Goal: Find contact information: Find contact information

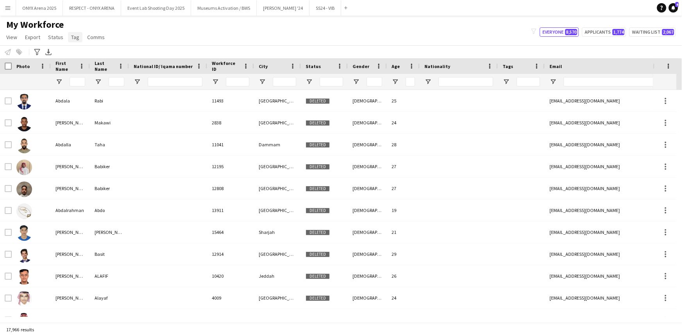
click at [70, 41] on link "Tag" at bounding box center [75, 37] width 14 height 10
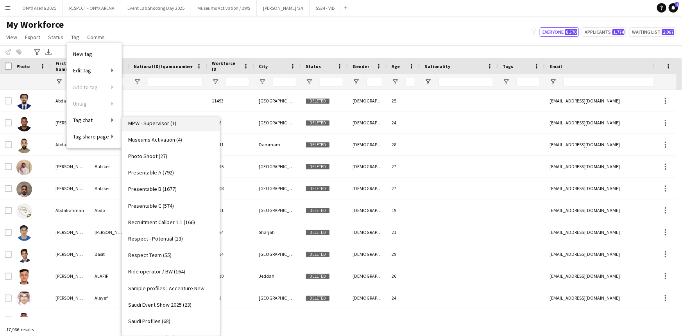
scroll to position [645, 0]
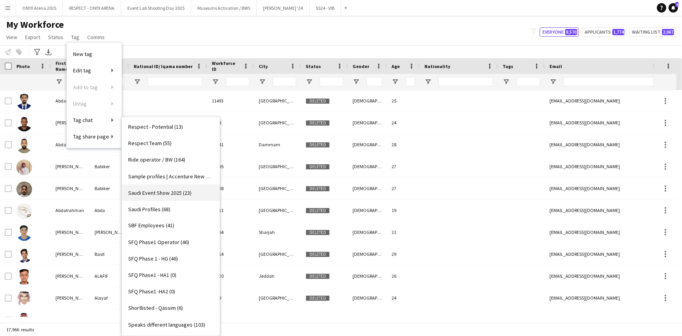
click at [172, 191] on span "Saudi Event Show 2025 (23)" at bounding box center [159, 192] width 63 height 7
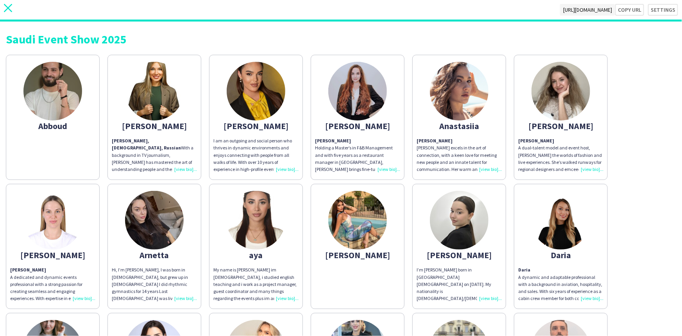
click at [12, 5] on icon "close" at bounding box center [8, 8] width 8 height 8
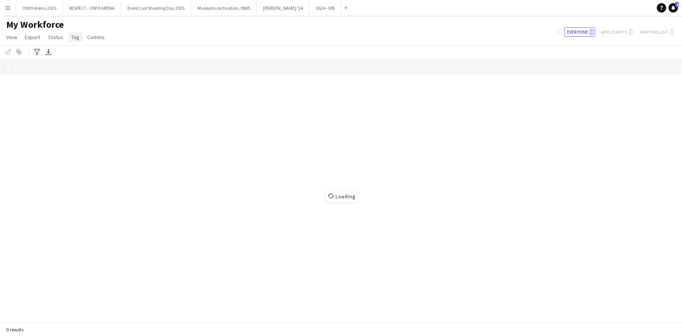
click at [74, 39] on span "Tag" at bounding box center [75, 37] width 8 height 7
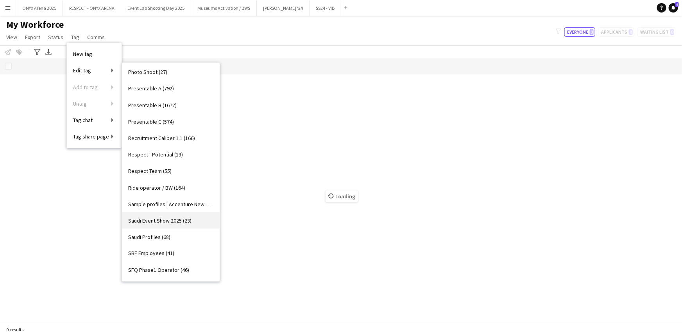
scroll to position [568, 0]
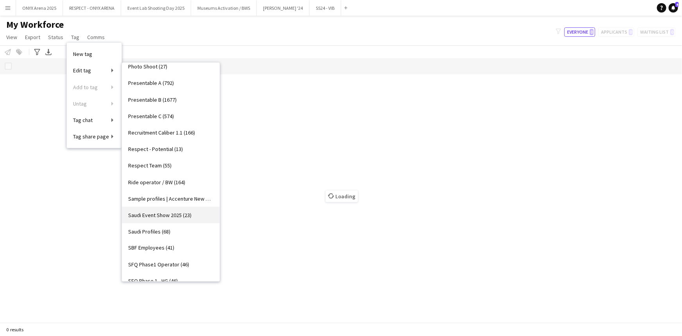
click at [167, 218] on link "Saudi Event Show 2025 (23)" at bounding box center [171, 215] width 98 height 16
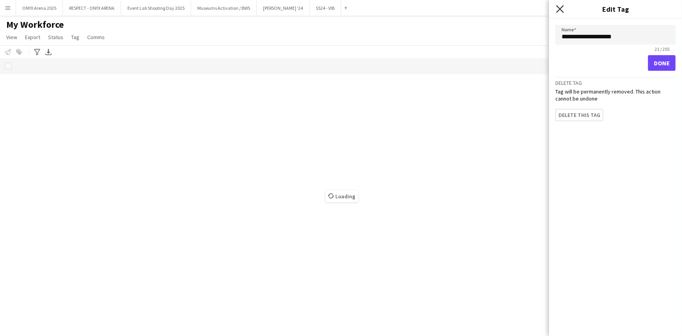
click at [559, 8] on icon "Close pop-in" at bounding box center [559, 8] width 7 height 7
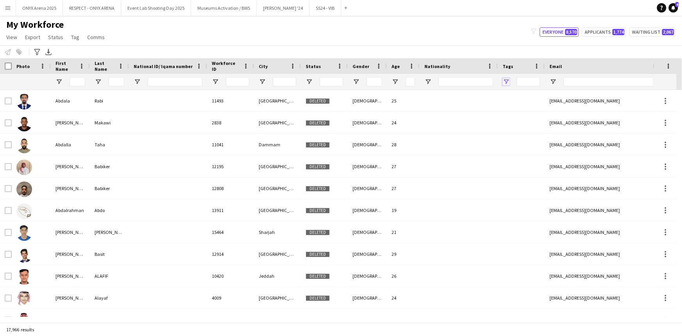
click at [504, 79] on span "Open Filter Menu" at bounding box center [506, 81] width 7 height 7
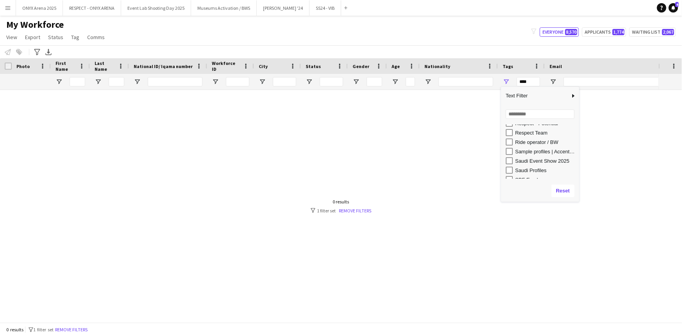
scroll to position [426, 0]
type input "**********"
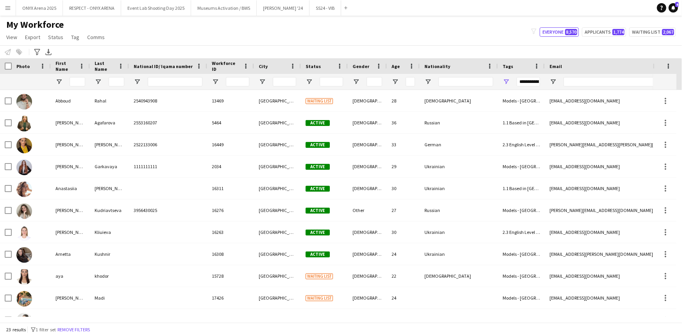
click at [442, 39] on div "My Workforce View Views Default view R4ven New view Update view Delete view Edi…" at bounding box center [341, 32] width 682 height 27
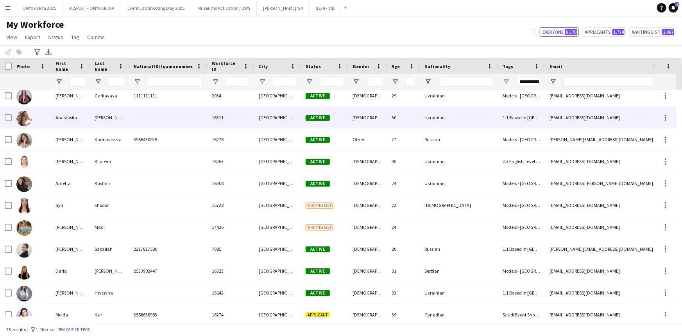
scroll to position [142, 0]
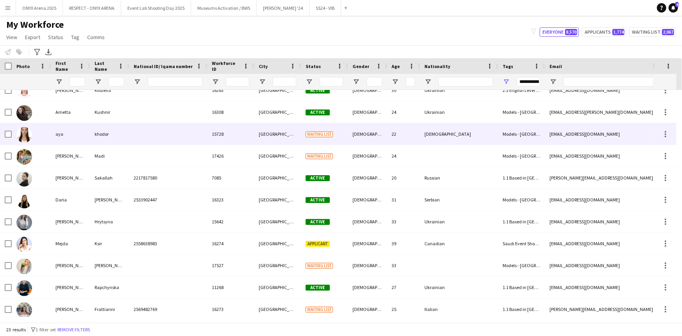
click at [66, 132] on div "aya" at bounding box center [70, 134] width 39 height 22
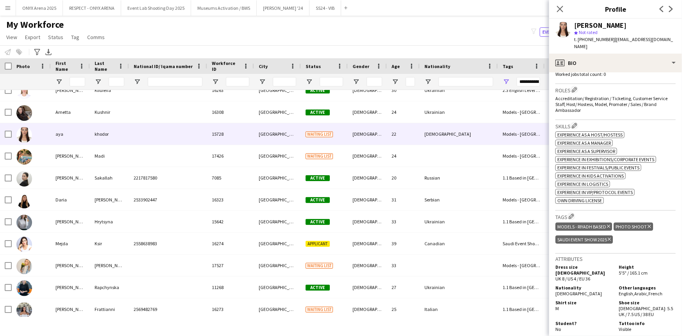
scroll to position [249, 0]
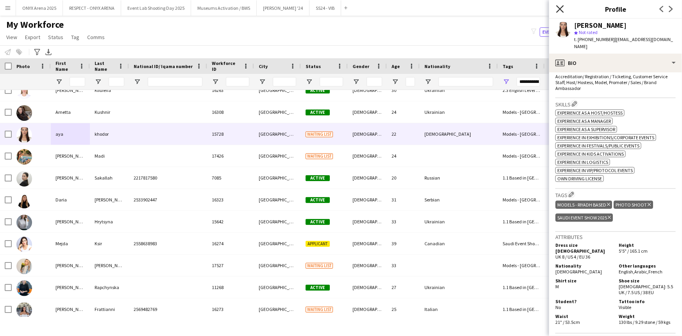
click at [558, 9] on icon "Close pop-in" at bounding box center [559, 8] width 7 height 7
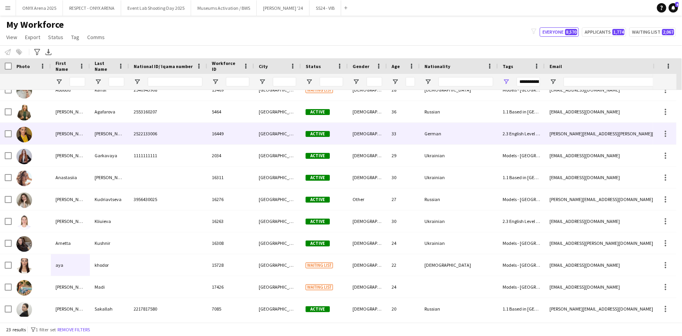
scroll to position [0, 0]
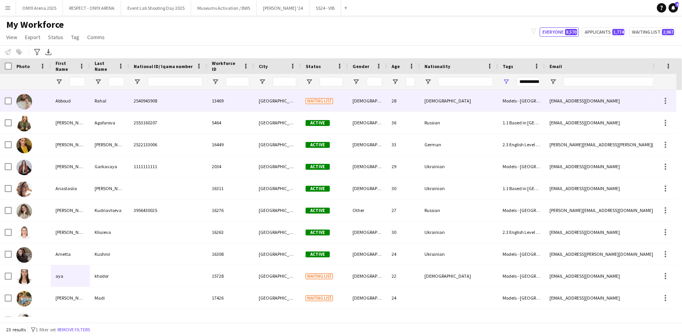
click at [68, 99] on div "Abboud" at bounding box center [70, 101] width 39 height 22
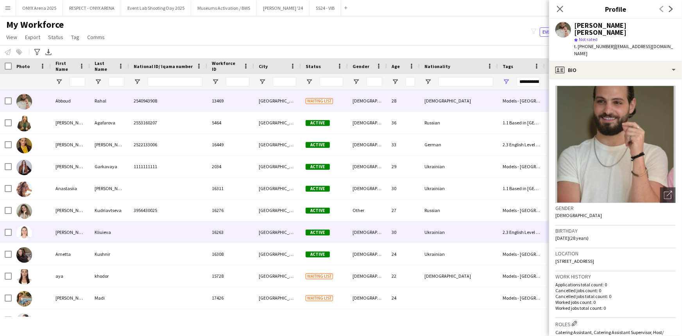
scroll to position [82, 0]
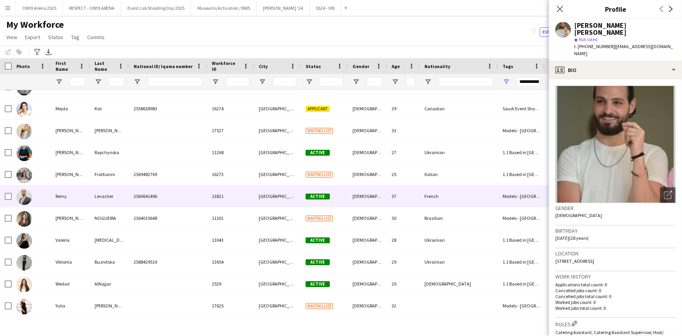
click at [159, 191] on div "2560641496" at bounding box center [168, 196] width 78 height 22
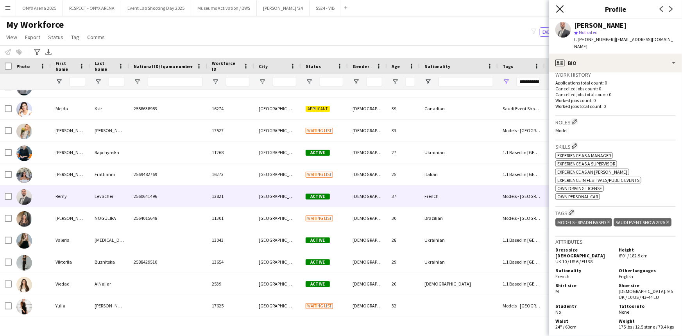
click at [559, 8] on icon "Close pop-in" at bounding box center [559, 8] width 7 height 7
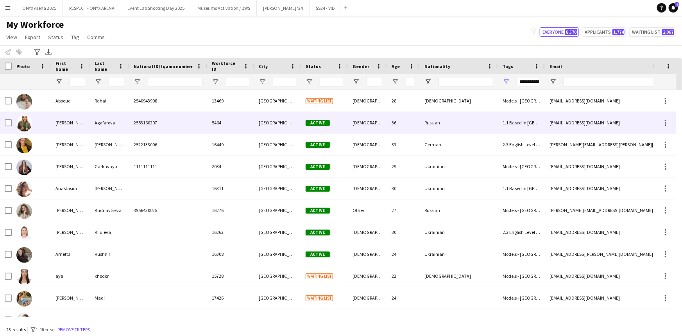
click at [68, 125] on div "[PERSON_NAME]" at bounding box center [70, 123] width 39 height 22
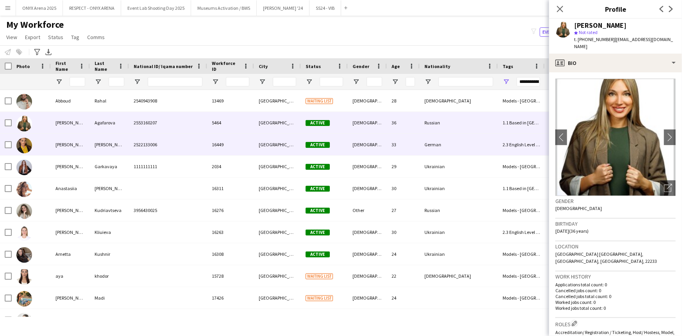
click at [102, 145] on div "[PERSON_NAME]" at bounding box center [109, 145] width 39 height 22
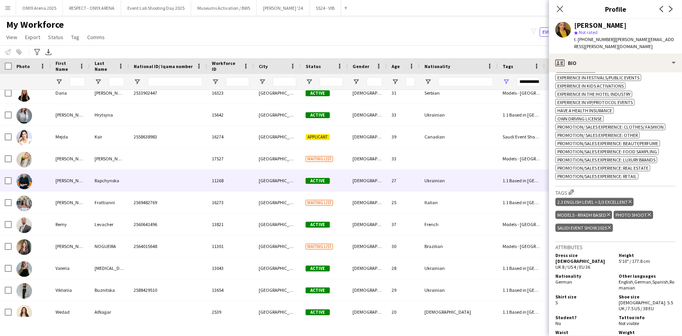
scroll to position [277, 0]
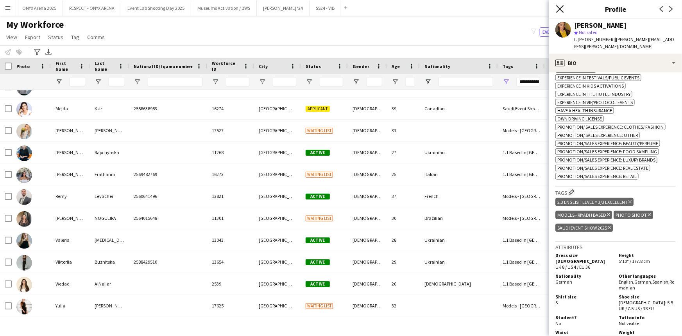
click at [561, 7] on icon "Close pop-in" at bounding box center [559, 8] width 7 height 7
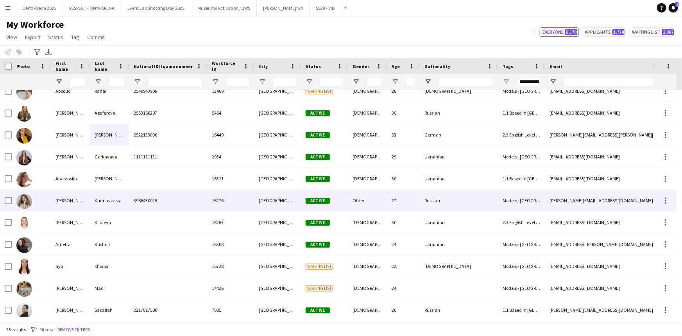
scroll to position [0, 0]
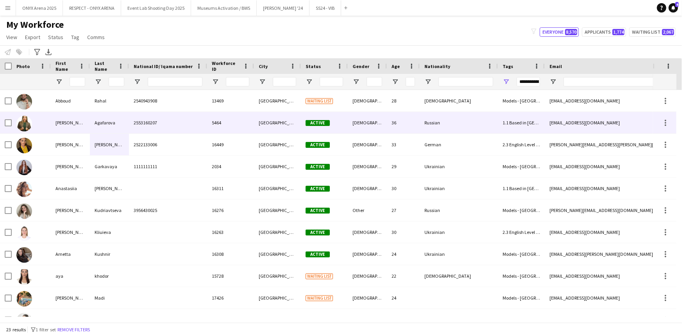
click at [59, 121] on div "[PERSON_NAME]" at bounding box center [70, 123] width 39 height 22
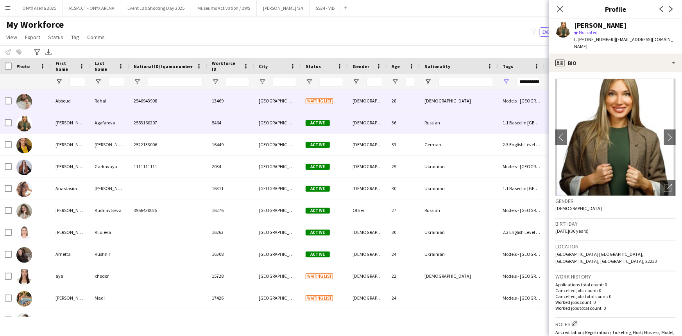
click at [91, 106] on div "Rahal" at bounding box center [109, 101] width 39 height 22
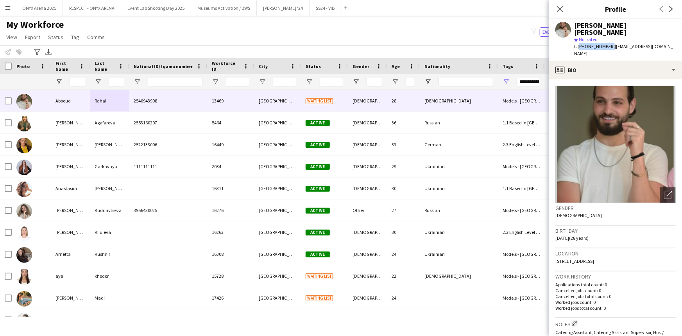
drag, startPoint x: 608, startPoint y: 39, endPoint x: 579, endPoint y: 39, distance: 28.5
click at [579, 43] on span "t. [PHONE_NUMBER]" at bounding box center [594, 46] width 41 height 6
copy span "[PHONE_NUMBER]"
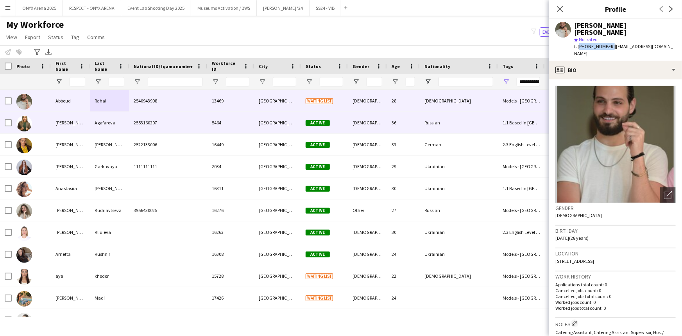
click at [95, 125] on div "Agafarova" at bounding box center [109, 123] width 39 height 22
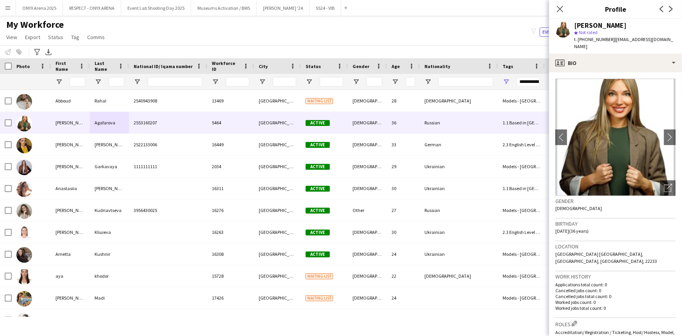
drag, startPoint x: 609, startPoint y: 36, endPoint x: 578, endPoint y: 38, distance: 30.9
click at [578, 38] on div "t. [PHONE_NUMBER] | [EMAIL_ADDRESS][DOMAIN_NAME]" at bounding box center [625, 43] width 102 height 14
copy span "[PHONE_NUMBER]"
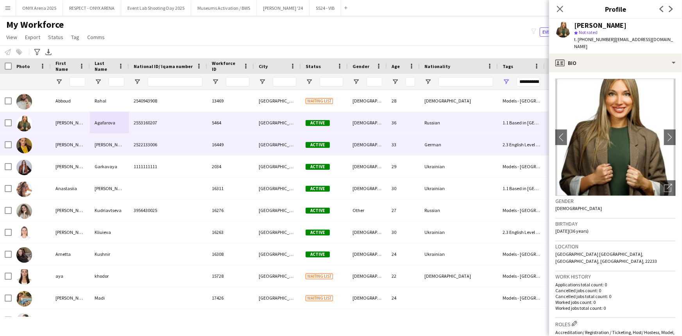
click at [70, 144] on div "[PERSON_NAME]" at bounding box center [70, 145] width 39 height 22
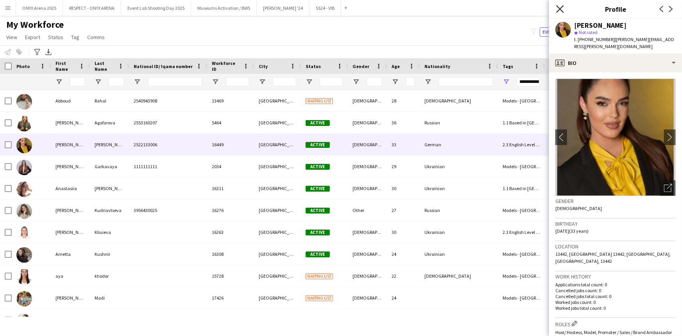
click at [558, 8] on icon "Close pop-in" at bounding box center [559, 8] width 7 height 7
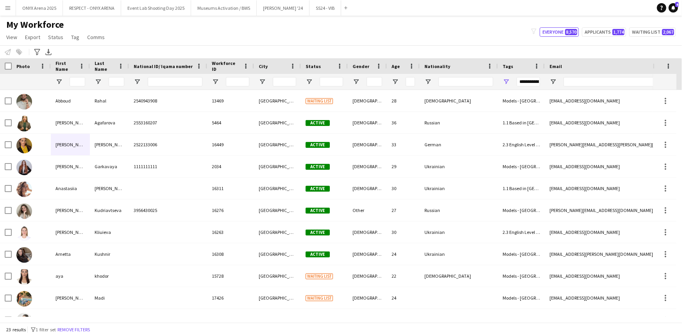
click at [85, 323] on div "23 results filter-1 1 filter set Remove filters" at bounding box center [341, 329] width 682 height 13
click at [88, 331] on button "Remove filters" at bounding box center [74, 329] width 36 height 9
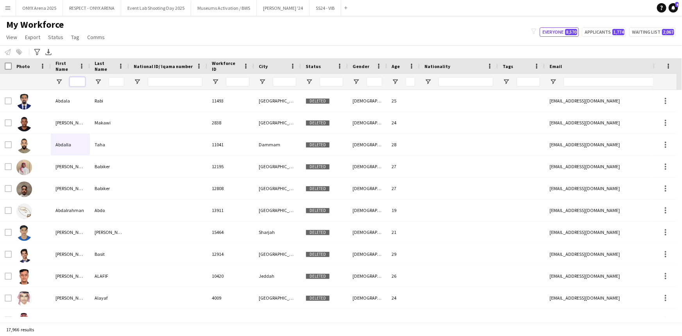
click at [79, 82] on input "First Name Filter Input" at bounding box center [78, 81] width 16 height 9
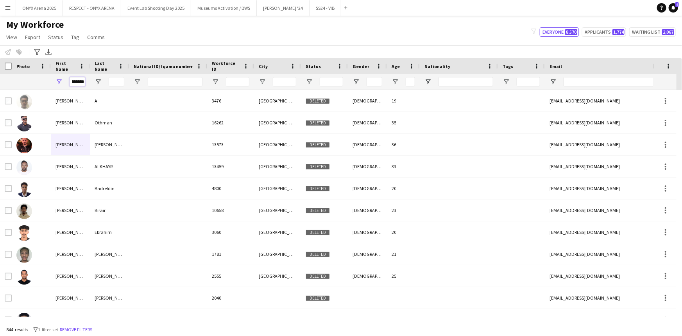
type input "********"
click at [113, 81] on input "Last Name Filter Input" at bounding box center [117, 81] width 16 height 9
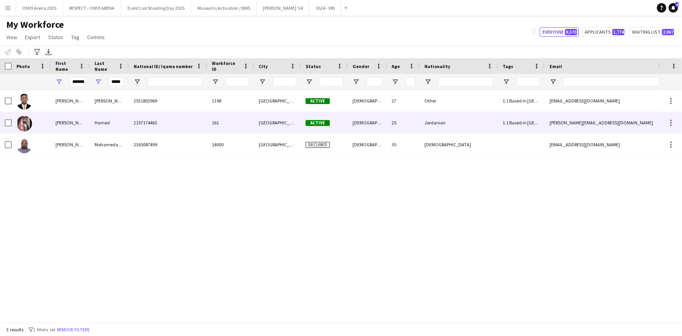
click at [72, 121] on div "[PERSON_NAME]" at bounding box center [70, 123] width 39 height 22
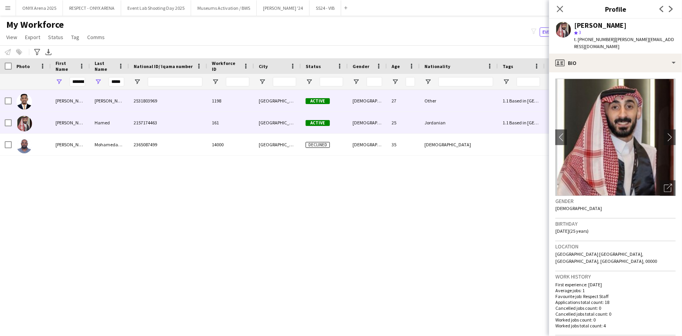
click at [73, 97] on div "[PERSON_NAME]" at bounding box center [70, 101] width 39 height 22
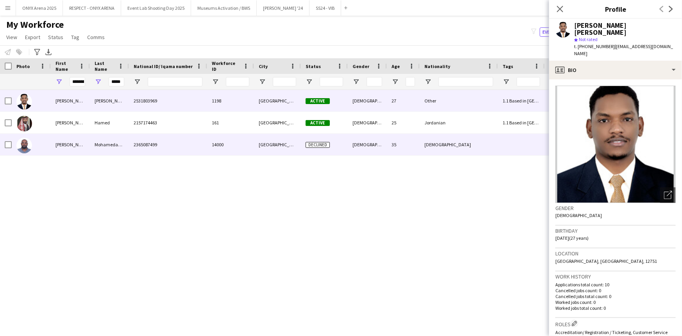
click at [73, 143] on div "[PERSON_NAME]" at bounding box center [70, 145] width 39 height 22
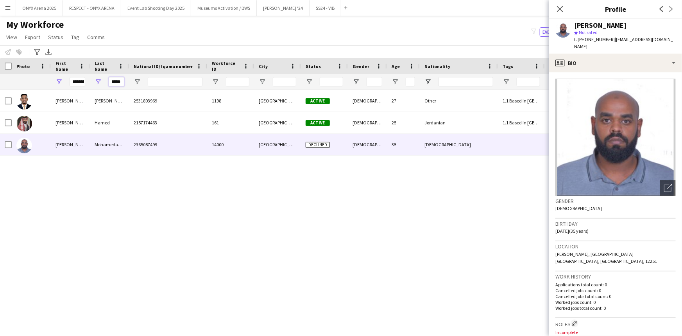
click at [121, 85] on input "*****" at bounding box center [117, 81] width 16 height 9
click at [121, 82] on input "*****" at bounding box center [117, 81] width 16 height 9
click at [122, 82] on input "*****" at bounding box center [117, 81] width 16 height 9
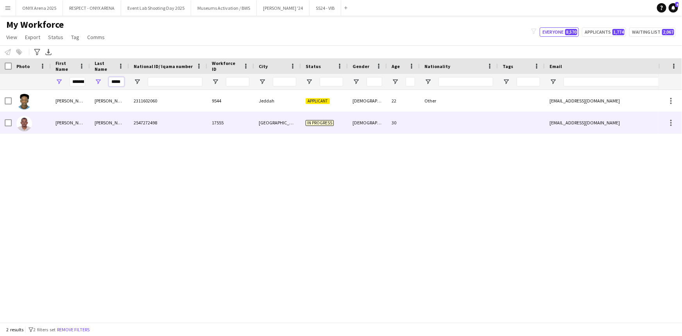
type input "*****"
click at [62, 121] on div "[PERSON_NAME]" at bounding box center [70, 123] width 39 height 22
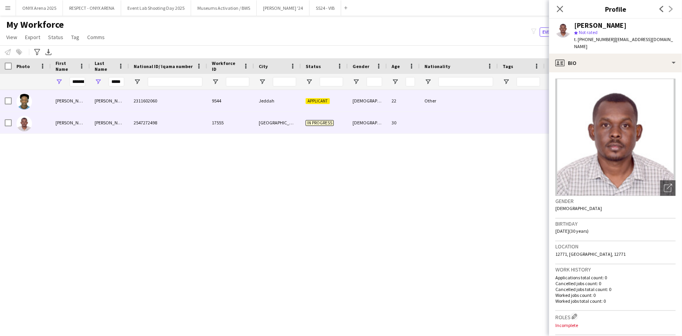
click at [63, 102] on div "[PERSON_NAME]" at bounding box center [70, 101] width 39 height 22
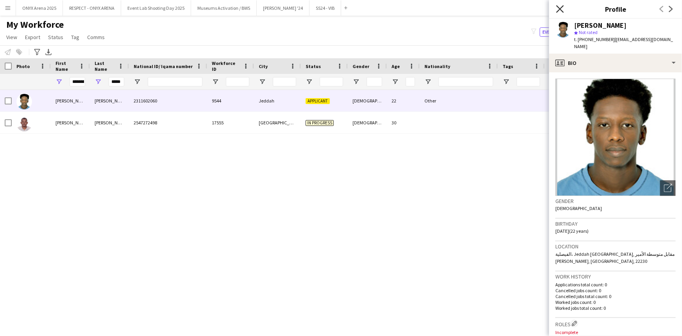
click at [559, 7] on icon at bounding box center [559, 8] width 7 height 7
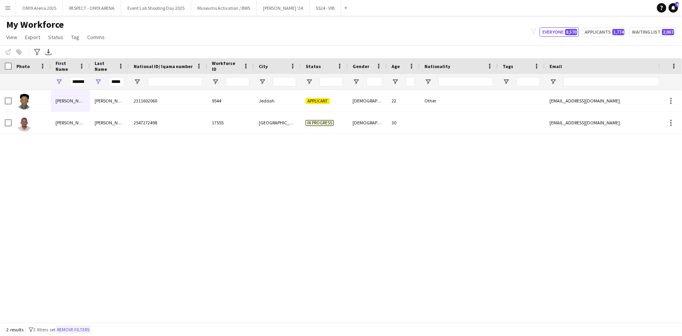
click at [85, 331] on button "Remove filters" at bounding box center [74, 329] width 36 height 9
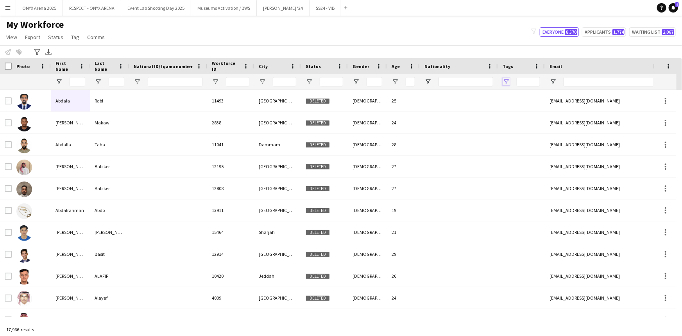
click at [508, 83] on span "Open Filter Menu" at bounding box center [506, 81] width 7 height 7
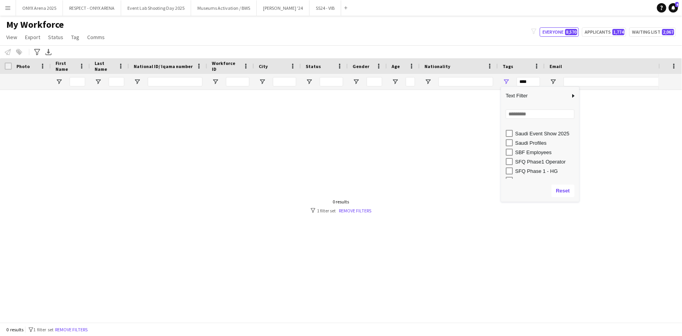
scroll to position [426, 0]
type input "**********"
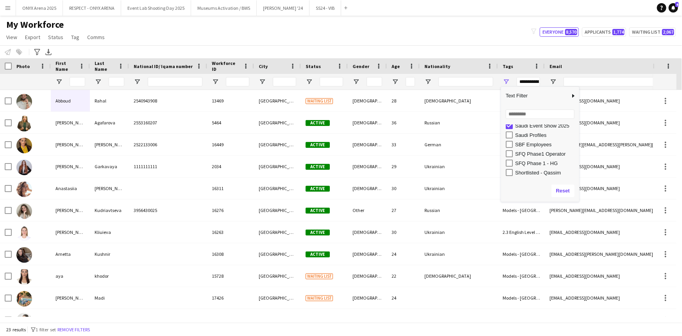
scroll to position [422, 0]
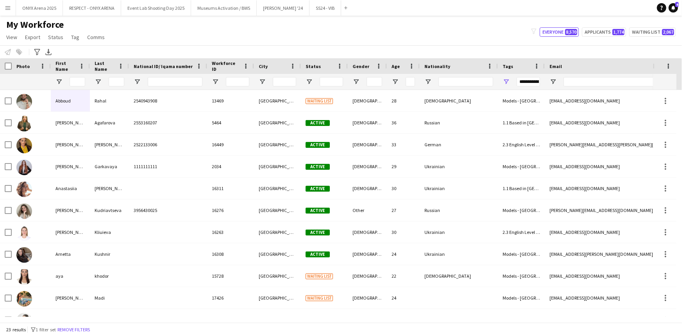
click at [407, 15] on app-navbar "Menu Boards Boards Boards All jobs Status Workforce Workforce My Workforce Recr…" at bounding box center [341, 8] width 682 height 16
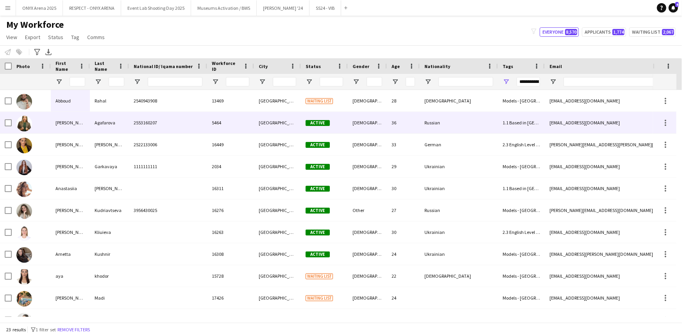
click at [64, 120] on div "[PERSON_NAME]" at bounding box center [70, 123] width 39 height 22
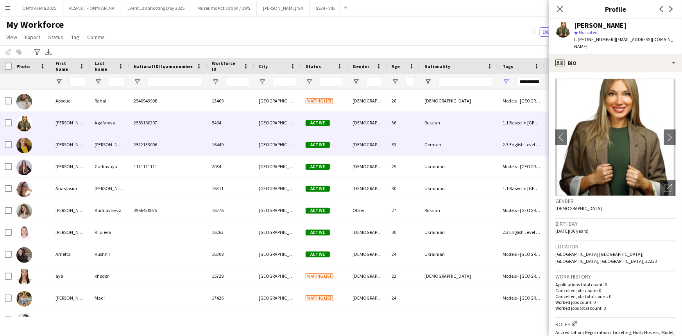
click at [66, 141] on div "[PERSON_NAME]" at bounding box center [70, 145] width 39 height 22
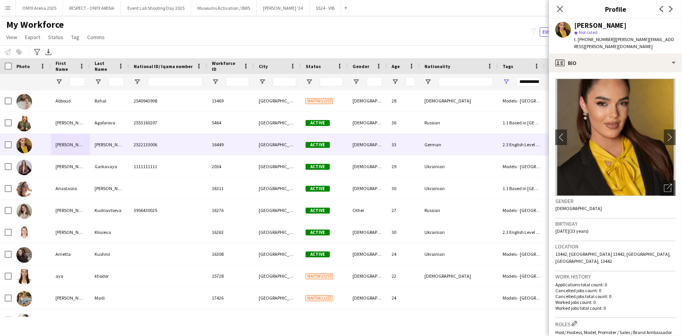
drag, startPoint x: 633, startPoint y: 25, endPoint x: 571, endPoint y: 24, distance: 62.2
click at [571, 24] on div "[PERSON_NAME] star Not rated t. [PHONE_NUMBER] | [PERSON_NAME][EMAIL_ADDRESS][P…" at bounding box center [615, 36] width 133 height 35
copy div "[PERSON_NAME]"
drag, startPoint x: 608, startPoint y: 36, endPoint x: 579, endPoint y: 36, distance: 29.7
click at [579, 36] on div "t. [PHONE_NUMBER] | [PERSON_NAME][EMAIL_ADDRESS][PERSON_NAME][DOMAIN_NAME]" at bounding box center [625, 43] width 102 height 14
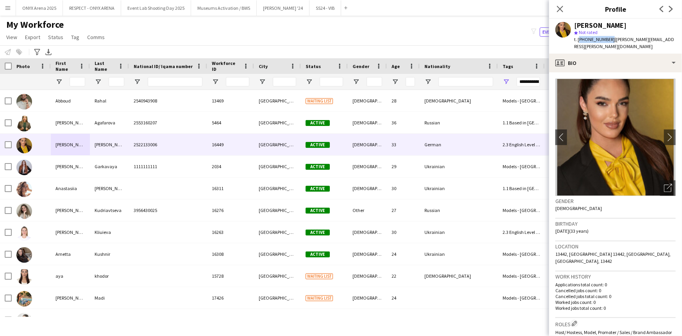
copy span "[PHONE_NUMBER]"
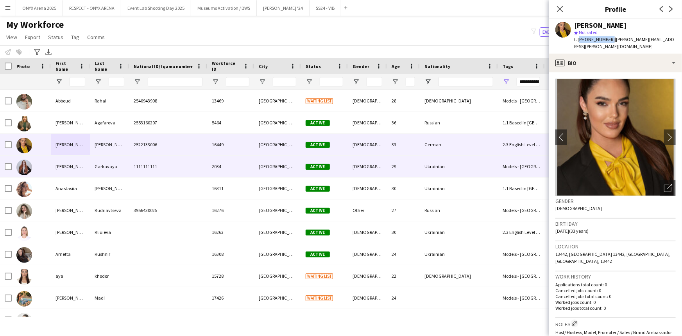
click at [113, 165] on div "Garkavaya" at bounding box center [109, 167] width 39 height 22
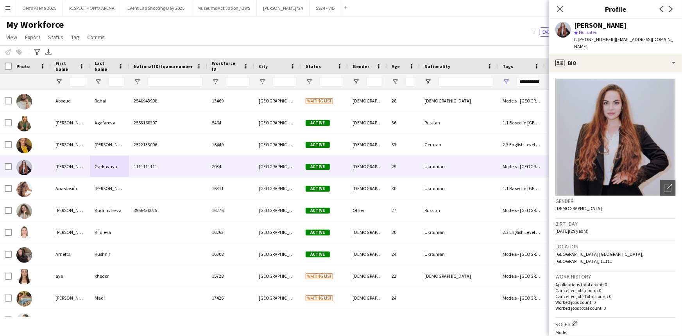
drag, startPoint x: 638, startPoint y: 24, endPoint x: 576, endPoint y: 26, distance: 61.8
click at [576, 26] on div "[PERSON_NAME]" at bounding box center [625, 25] width 102 height 7
copy div "[PERSON_NAME]"
drag, startPoint x: 608, startPoint y: 38, endPoint x: 579, endPoint y: 37, distance: 29.8
click at [579, 37] on span "t. [PHONE_NUMBER]" at bounding box center [594, 39] width 41 height 6
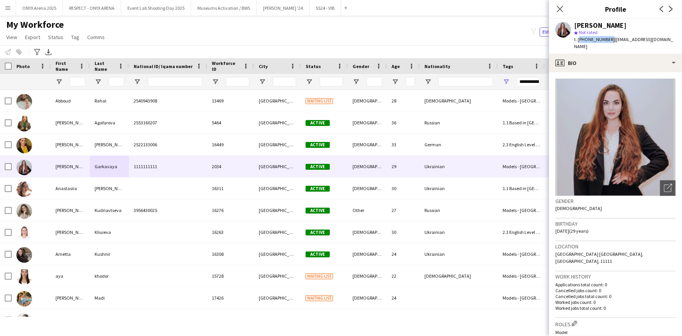
copy span "[PHONE_NUMBER]"
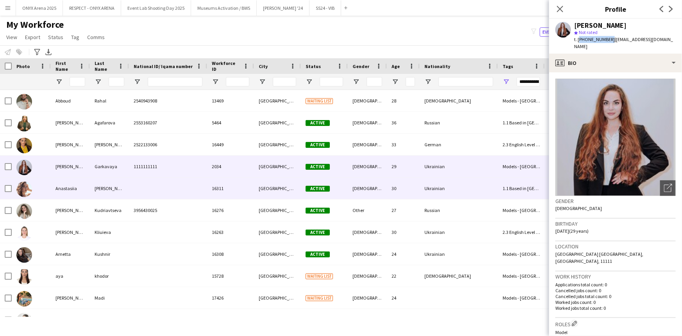
click at [72, 187] on div "Anastasiia" at bounding box center [70, 188] width 39 height 22
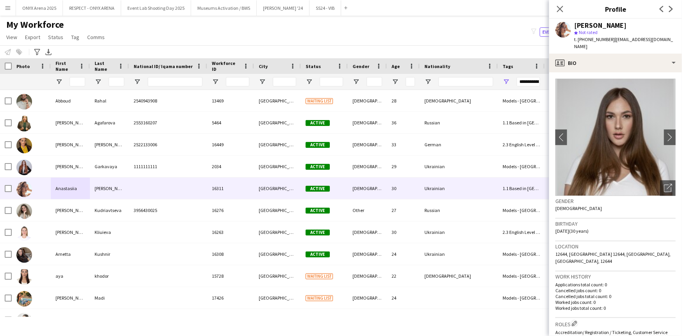
drag, startPoint x: 641, startPoint y: 24, endPoint x: 575, endPoint y: 23, distance: 65.7
click at [575, 23] on div "[PERSON_NAME]" at bounding box center [625, 25] width 102 height 7
copy div "[PERSON_NAME]"
drag, startPoint x: 608, startPoint y: 39, endPoint x: 579, endPoint y: 38, distance: 28.6
click at [579, 38] on span "t. [PHONE_NUMBER]" at bounding box center [594, 39] width 41 height 6
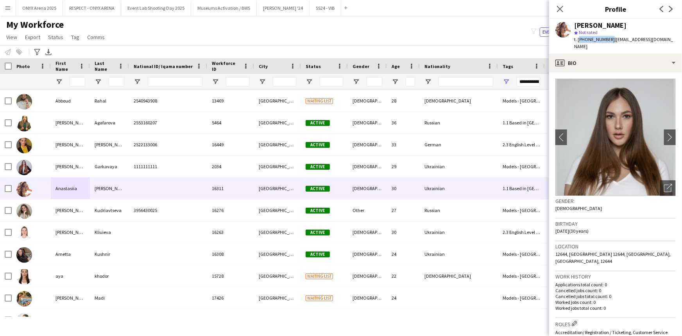
copy span "[PHONE_NUMBER]"
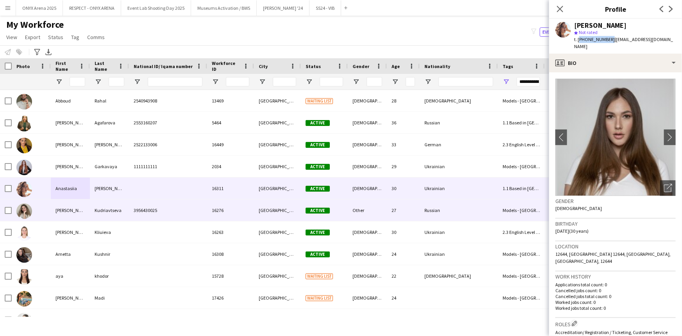
click at [109, 211] on div "Kudriavtseva" at bounding box center [109, 210] width 39 height 22
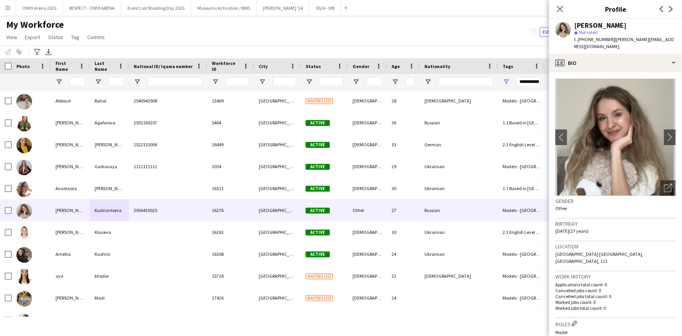
drag, startPoint x: 645, startPoint y: 23, endPoint x: 576, endPoint y: 23, distance: 69.2
click at [576, 23] on div "[PERSON_NAME]" at bounding box center [625, 25] width 102 height 7
copy div "[PERSON_NAME]"
drag, startPoint x: 608, startPoint y: 38, endPoint x: 579, endPoint y: 39, distance: 29.3
click at [579, 39] on span "t. [PHONE_NUMBER]" at bounding box center [594, 39] width 41 height 6
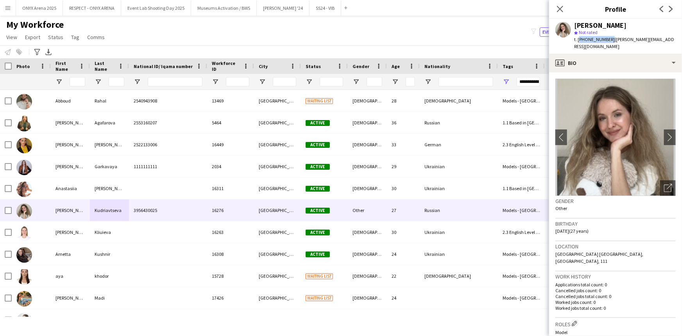
copy span "[PHONE_NUMBER]"
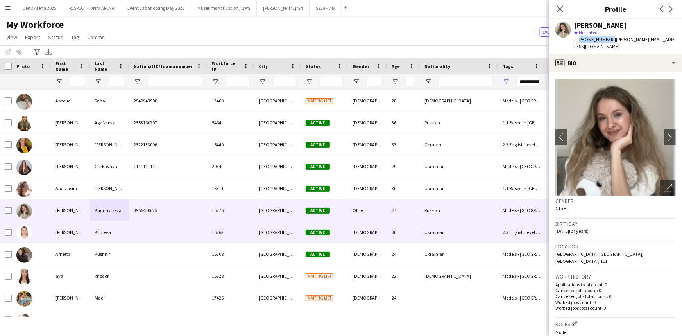
click at [73, 229] on div "[PERSON_NAME]" at bounding box center [70, 232] width 39 height 22
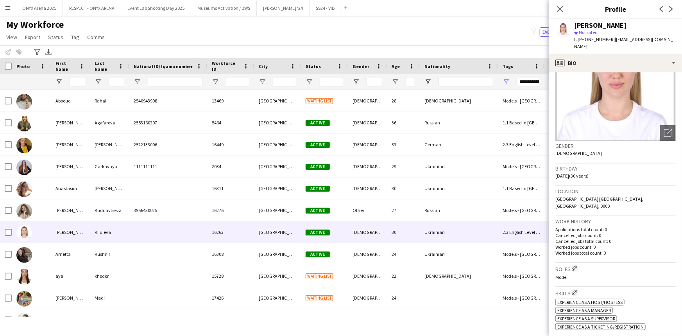
scroll to position [0, 0]
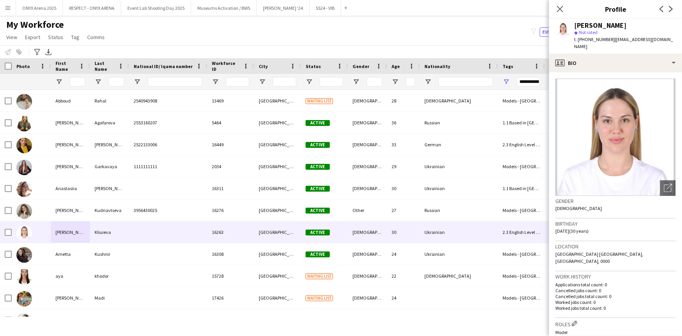
drag, startPoint x: 618, startPoint y: 26, endPoint x: 575, endPoint y: 25, distance: 43.0
click at [575, 25] on div "[PERSON_NAME]" at bounding box center [625, 25] width 102 height 7
drag, startPoint x: 610, startPoint y: 38, endPoint x: 578, endPoint y: 37, distance: 31.7
click at [578, 37] on div "t. [PHONE_NUMBER] | [EMAIL_ADDRESS][DOMAIN_NAME]" at bounding box center [625, 43] width 102 height 14
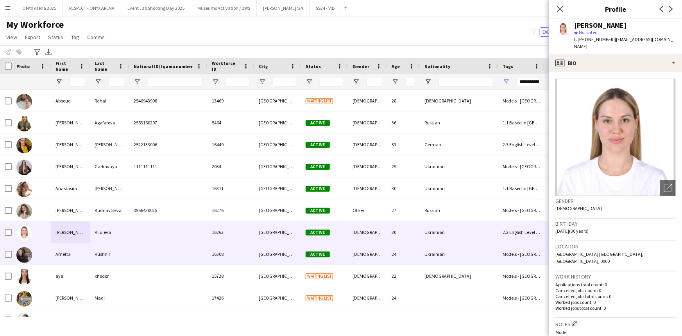
click at [109, 251] on div "Kushnir" at bounding box center [109, 254] width 39 height 22
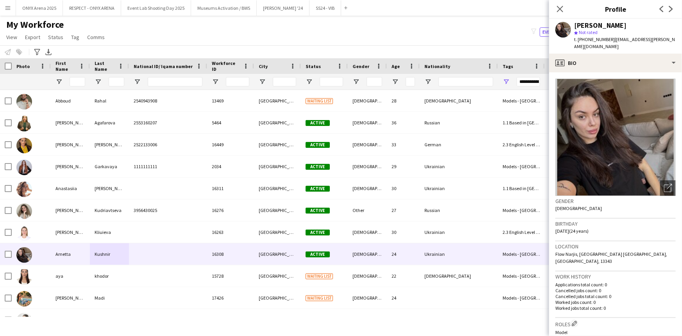
drag, startPoint x: 627, startPoint y: 25, endPoint x: 575, endPoint y: 23, distance: 52.4
click at [575, 23] on div "[PERSON_NAME]" at bounding box center [625, 25] width 102 height 7
drag, startPoint x: 609, startPoint y: 38, endPoint x: 579, endPoint y: 36, distance: 30.6
click at [579, 36] on div "t. [PHONE_NUMBER] | [EMAIL_ADDRESS][PERSON_NAME][DOMAIN_NAME]" at bounding box center [625, 43] width 102 height 14
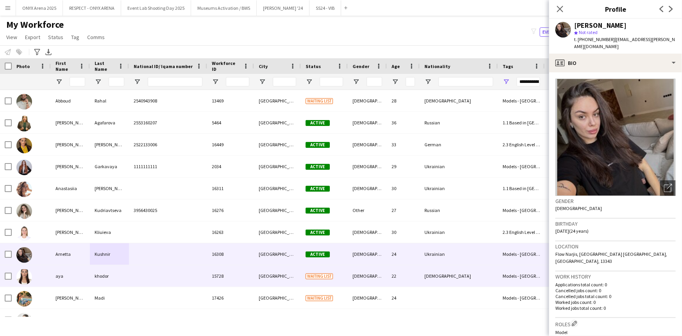
click at [136, 279] on div at bounding box center [168, 276] width 78 height 22
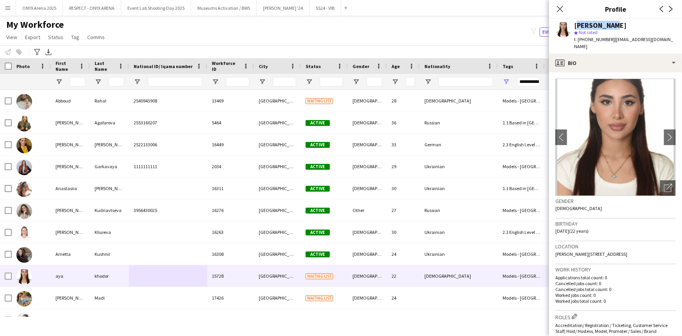
drag, startPoint x: 617, startPoint y: 25, endPoint x: 575, endPoint y: 23, distance: 41.9
click at [575, 23] on div "[PERSON_NAME]" at bounding box center [625, 25] width 102 height 7
drag, startPoint x: 607, startPoint y: 39, endPoint x: 579, endPoint y: 37, distance: 28.6
click at [579, 37] on span "t. [PHONE_NUMBER]" at bounding box center [594, 39] width 41 height 6
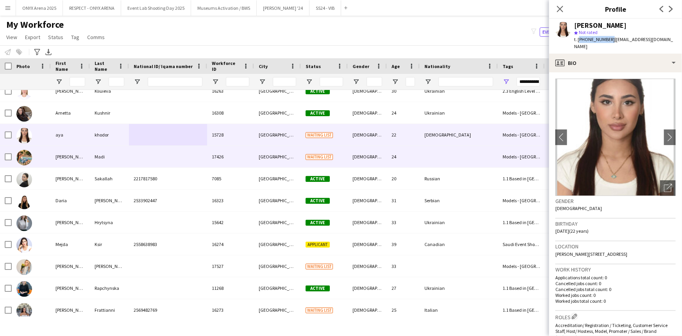
scroll to position [142, 0]
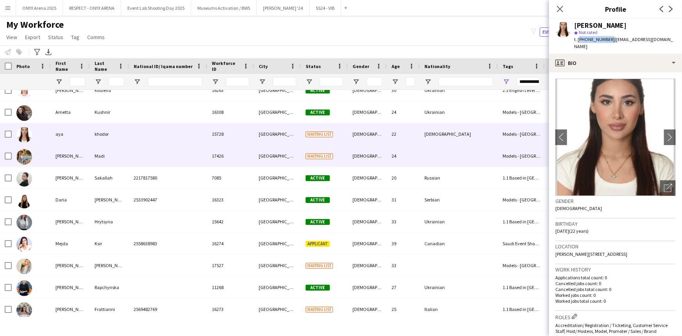
click at [122, 153] on div "Madi" at bounding box center [109, 156] width 39 height 22
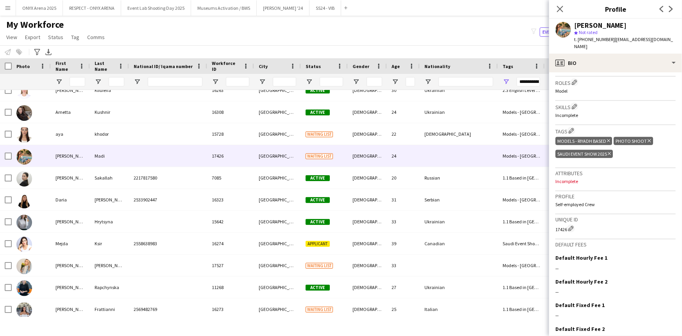
scroll to position [197, 0]
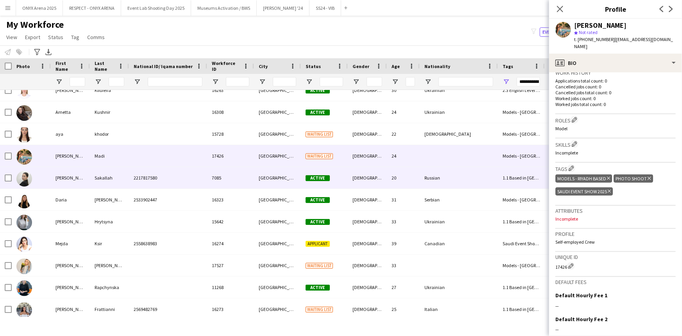
click at [118, 185] on div "Sakallah" at bounding box center [109, 178] width 39 height 22
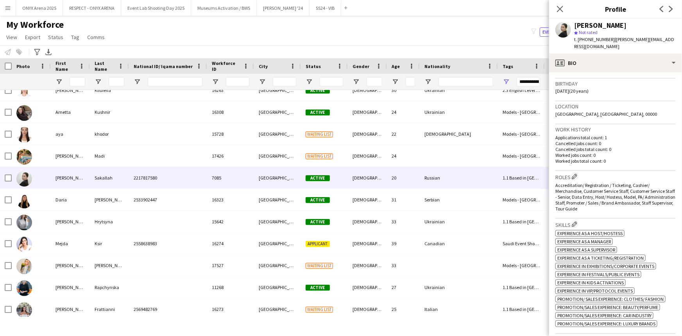
scroll to position [0, 0]
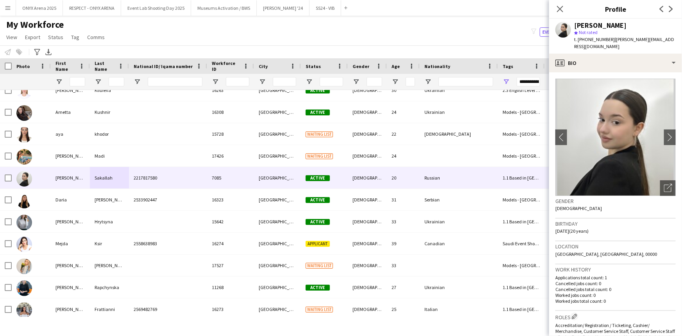
drag, startPoint x: 620, startPoint y: 22, endPoint x: 572, endPoint y: 28, distance: 49.2
click at [572, 28] on div "[PERSON_NAME] star Not rated t. [PHONE_NUMBER] | [PERSON_NAME][EMAIL_ADDRESS][D…" at bounding box center [615, 36] width 133 height 35
drag, startPoint x: 609, startPoint y: 39, endPoint x: 579, endPoint y: 37, distance: 29.8
click at [579, 37] on span "t. [PHONE_NUMBER]" at bounding box center [594, 39] width 41 height 6
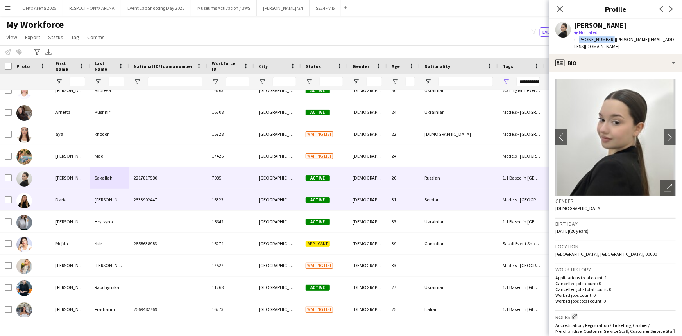
click at [85, 196] on div "Daria" at bounding box center [70, 200] width 39 height 22
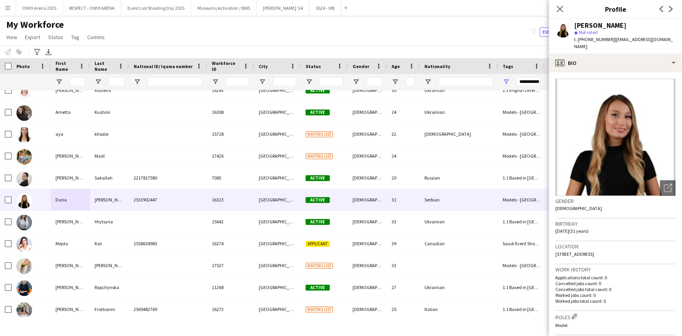
drag, startPoint x: 640, startPoint y: 25, endPoint x: 574, endPoint y: 24, distance: 66.1
click at [574, 24] on div "[PERSON_NAME] star Not rated t. [PHONE_NUMBER] | [EMAIL_ADDRESS][DOMAIN_NAME]" at bounding box center [615, 36] width 133 height 35
drag, startPoint x: 608, startPoint y: 39, endPoint x: 579, endPoint y: 38, distance: 28.9
click at [579, 38] on span "t. [PHONE_NUMBER]" at bounding box center [594, 39] width 41 height 6
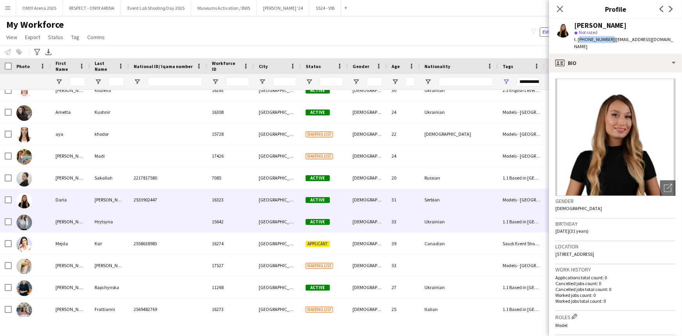
click at [72, 231] on div "[PERSON_NAME]" at bounding box center [70, 222] width 39 height 22
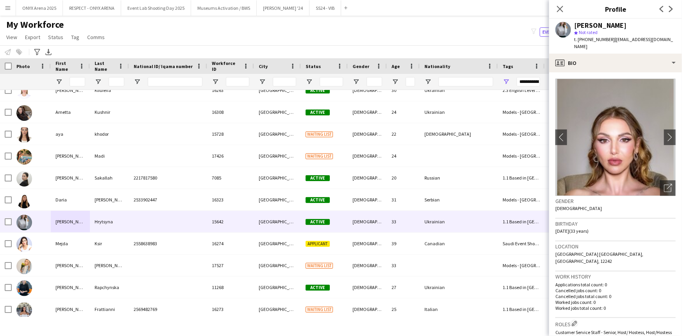
drag, startPoint x: 626, startPoint y: 26, endPoint x: 572, endPoint y: 23, distance: 53.2
click at [572, 23] on div "[PERSON_NAME] star Not rated t. [PHONE_NUMBER] | [EMAIL_ADDRESS][DOMAIN_NAME]" at bounding box center [615, 36] width 133 height 35
drag, startPoint x: 608, startPoint y: 38, endPoint x: 579, endPoint y: 39, distance: 29.3
click at [579, 39] on span "t. [PHONE_NUMBER]" at bounding box center [594, 39] width 41 height 6
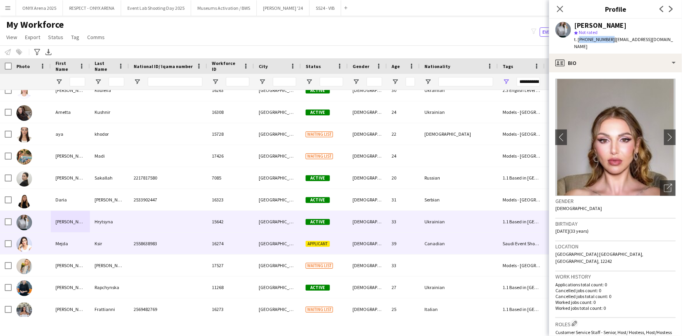
click at [164, 243] on div "2558638983" at bounding box center [168, 244] width 78 height 22
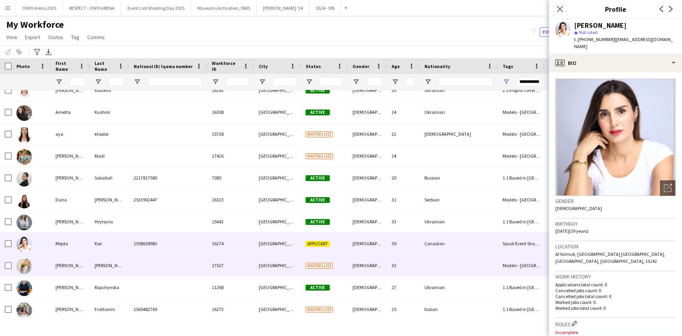
click at [148, 266] on div at bounding box center [168, 266] width 78 height 22
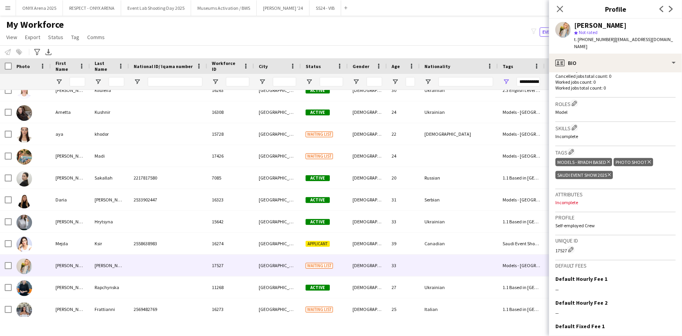
scroll to position [249, 0]
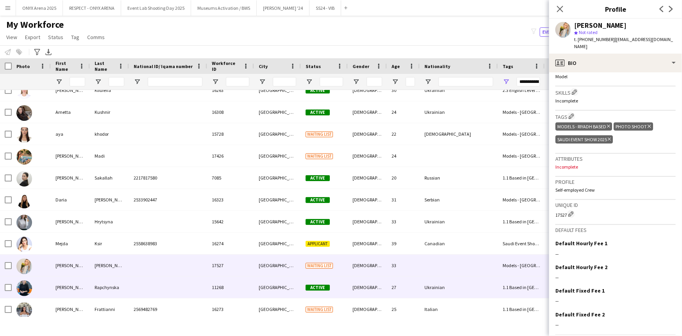
click at [182, 290] on div at bounding box center [168, 287] width 78 height 22
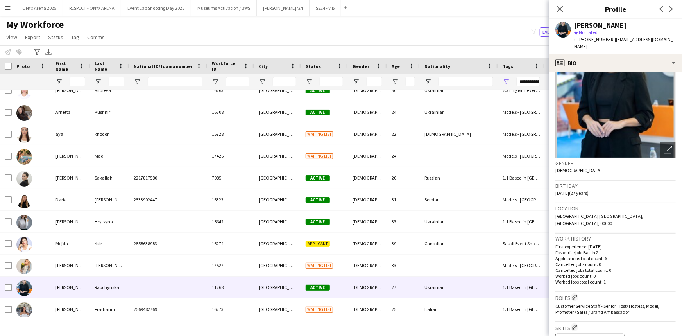
scroll to position [0, 0]
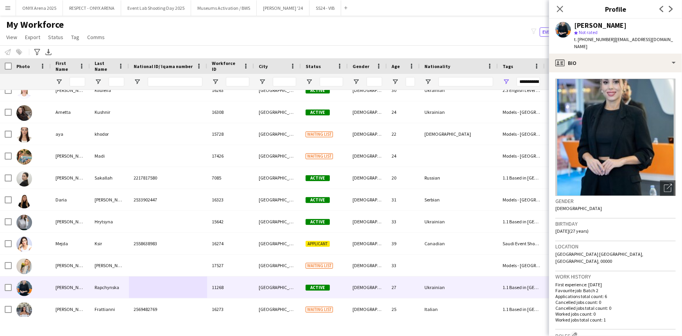
drag, startPoint x: 643, startPoint y: 22, endPoint x: 575, endPoint y: 22, distance: 68.0
click at [575, 22] on div "[PERSON_NAME]" at bounding box center [625, 25] width 102 height 7
drag, startPoint x: 608, startPoint y: 39, endPoint x: 579, endPoint y: 37, distance: 29.8
click at [579, 37] on span "t. [PHONE_NUMBER]" at bounding box center [594, 39] width 41 height 6
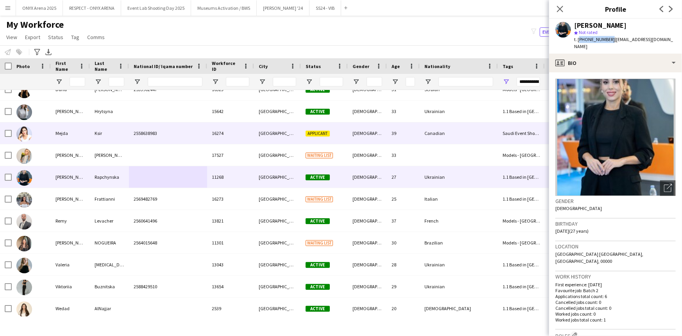
scroll to position [277, 0]
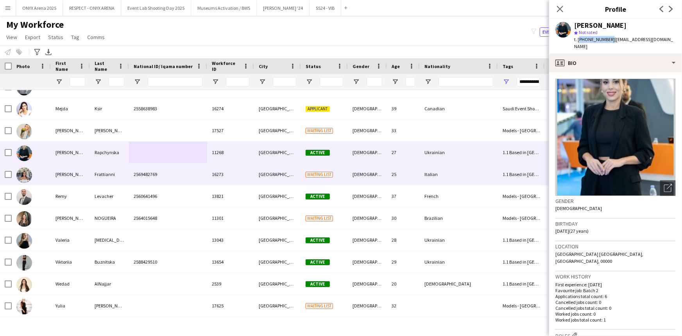
click at [94, 166] on div "Frattianni" at bounding box center [109, 174] width 39 height 22
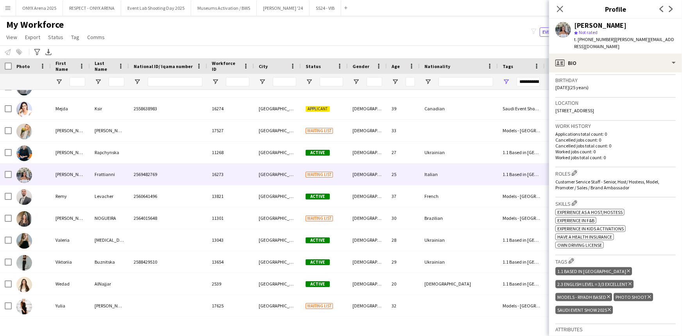
scroll to position [0, 0]
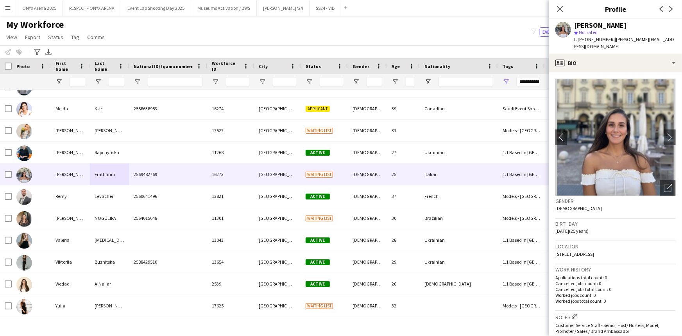
drag, startPoint x: 638, startPoint y: 26, endPoint x: 570, endPoint y: 23, distance: 67.7
click at [575, 22] on div "[PERSON_NAME]" at bounding box center [625, 25] width 102 height 7
drag, startPoint x: 608, startPoint y: 38, endPoint x: 579, endPoint y: 36, distance: 29.8
click at [579, 36] on span "t. [PHONE_NUMBER]" at bounding box center [594, 39] width 41 height 6
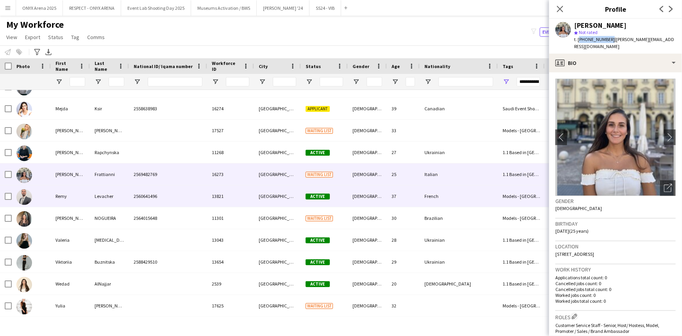
click at [187, 199] on div "2560641496" at bounding box center [168, 196] width 78 height 22
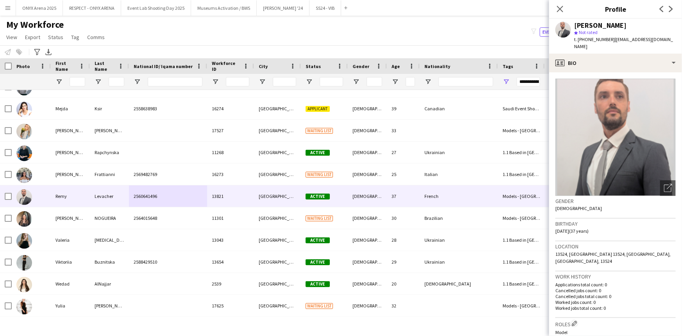
drag, startPoint x: 626, startPoint y: 23, endPoint x: 575, endPoint y: 23, distance: 50.8
click at [575, 23] on div "[PERSON_NAME]" at bounding box center [625, 25] width 102 height 7
drag, startPoint x: 608, startPoint y: 39, endPoint x: 579, endPoint y: 37, distance: 29.8
click at [579, 37] on span "t. [PHONE_NUMBER]" at bounding box center [594, 39] width 41 height 6
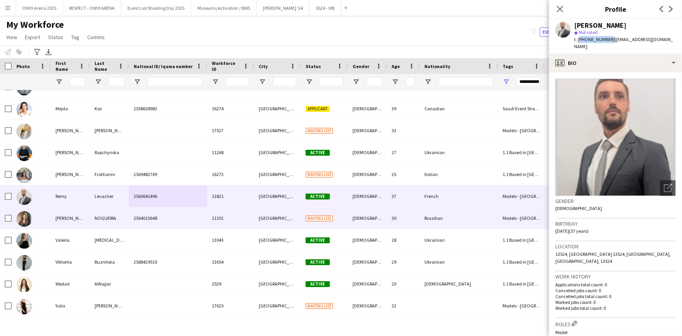
click at [97, 220] on div "NOGUEIRA" at bounding box center [109, 218] width 39 height 22
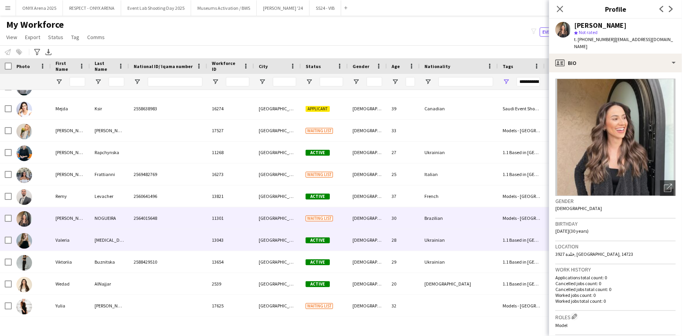
click at [75, 241] on div "Valeria" at bounding box center [70, 240] width 39 height 22
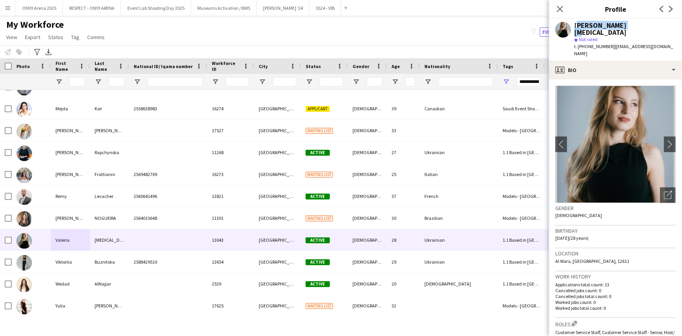
drag, startPoint x: 624, startPoint y: 26, endPoint x: 575, endPoint y: 22, distance: 49.8
click at [575, 22] on div "[PERSON_NAME][MEDICAL_DATA]" at bounding box center [625, 29] width 102 height 14
drag, startPoint x: 609, startPoint y: 39, endPoint x: 579, endPoint y: 39, distance: 29.7
click at [579, 43] on span "t. [PHONE_NUMBER]" at bounding box center [594, 46] width 41 height 6
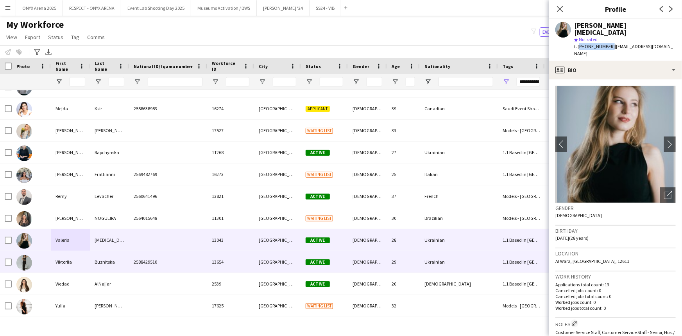
click at [114, 262] on div "Buznitska" at bounding box center [109, 262] width 39 height 22
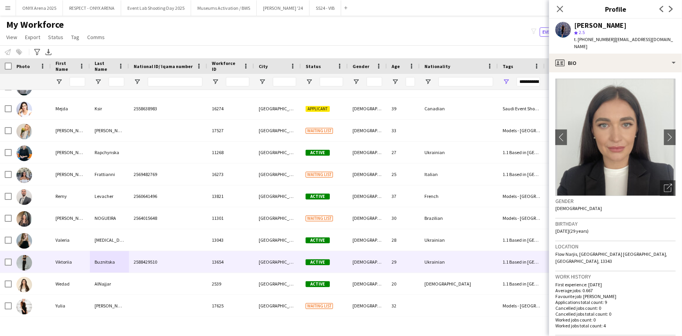
drag, startPoint x: 637, startPoint y: 26, endPoint x: 575, endPoint y: 23, distance: 61.9
click at [575, 23] on div "[PERSON_NAME]" at bounding box center [625, 25] width 102 height 7
drag, startPoint x: 608, startPoint y: 39, endPoint x: 579, endPoint y: 37, distance: 29.8
click at [579, 37] on span "t. [PHONE_NUMBER]" at bounding box center [594, 39] width 41 height 6
click at [559, 9] on icon at bounding box center [559, 8] width 7 height 7
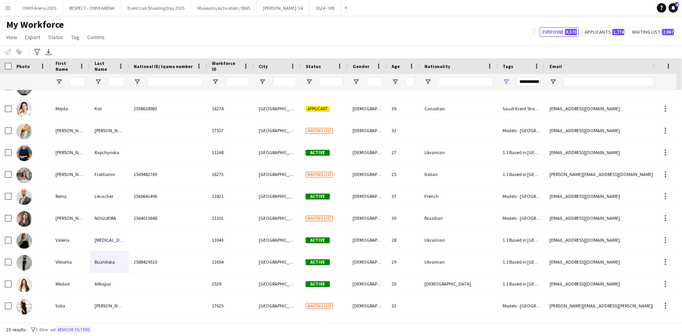
click at [70, 329] on button "Remove filters" at bounding box center [74, 329] width 36 height 9
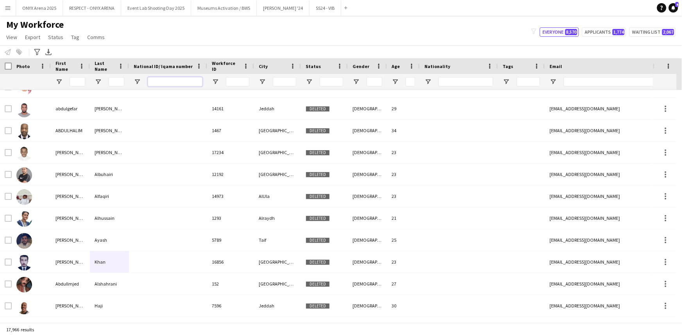
click at [184, 79] on input "National ID/ Iqama number Filter Input" at bounding box center [175, 81] width 55 height 9
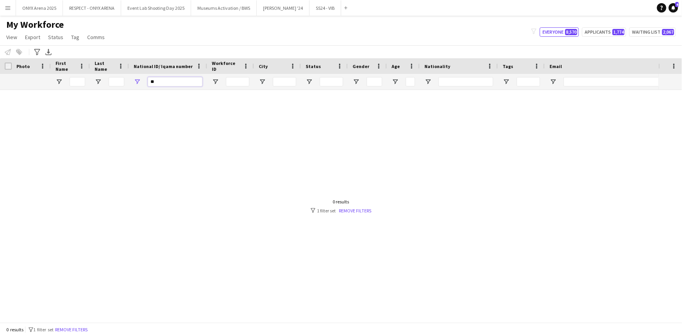
type input "*"
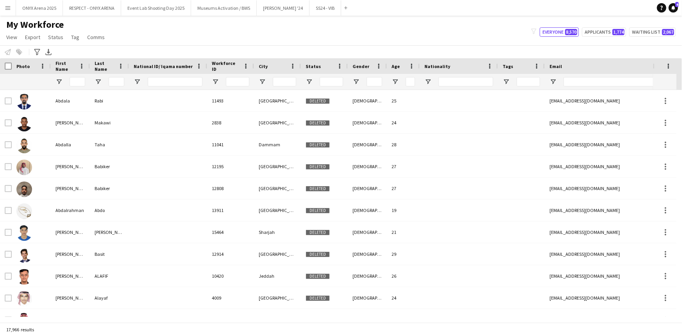
click at [181, 27] on div "My Workforce View Views Default view R4ven New view Update view Delete view Edi…" at bounding box center [341, 32] width 682 height 27
click at [507, 82] on span "Open Filter Menu" at bounding box center [506, 81] width 7 height 7
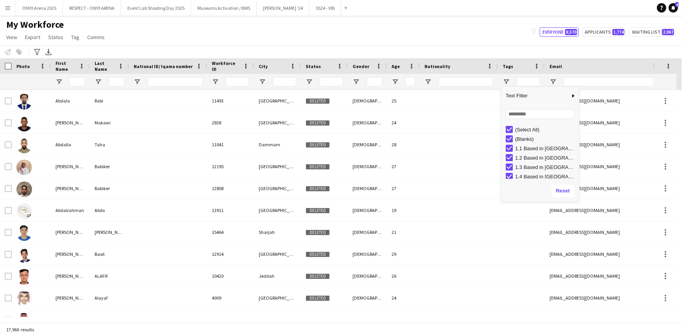
click at [513, 128] on div "(Select All)" at bounding box center [542, 129] width 73 height 9
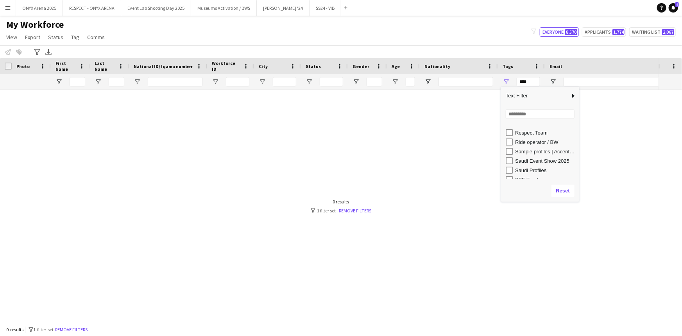
scroll to position [426, 0]
type input "**********"
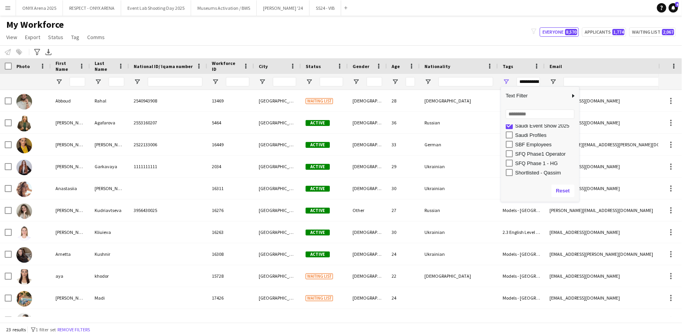
scroll to position [422, 0]
click at [261, 25] on div "My Workforce View Views Default view R4ven New view Update view Delete view Edi…" at bounding box center [341, 32] width 682 height 27
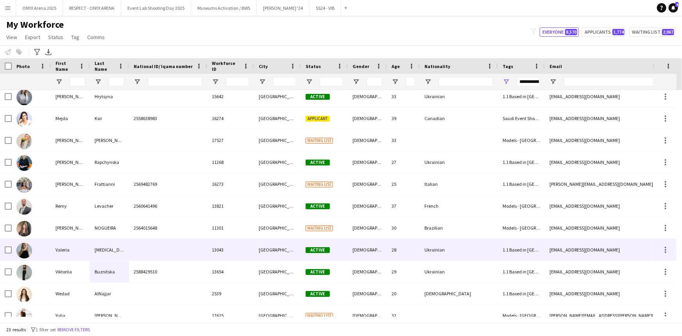
scroll to position [277, 0]
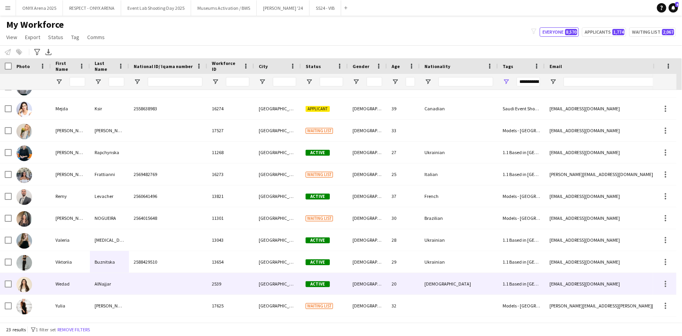
click at [107, 283] on div "AlNajjar" at bounding box center [109, 284] width 39 height 22
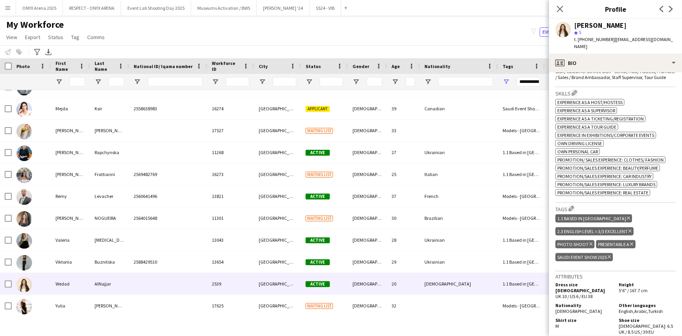
scroll to position [0, 0]
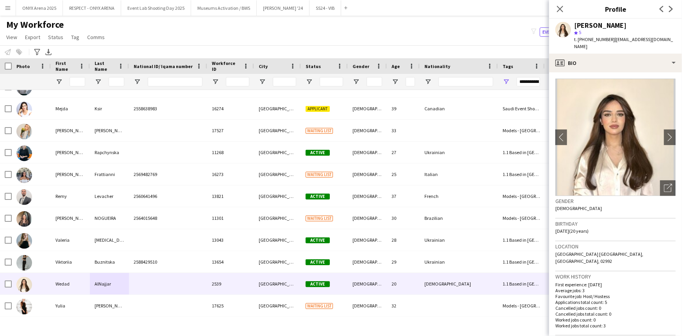
drag, startPoint x: 624, startPoint y: 27, endPoint x: 574, endPoint y: 25, distance: 50.8
click at [574, 25] on div "[PERSON_NAME] star 5 t. [PHONE_NUMBER] | [EMAIL_ADDRESS][DOMAIN_NAME]" at bounding box center [615, 36] width 133 height 35
drag, startPoint x: 611, startPoint y: 39, endPoint x: 579, endPoint y: 37, distance: 32.1
click at [579, 37] on span "t. [PHONE_NUMBER]" at bounding box center [594, 39] width 41 height 6
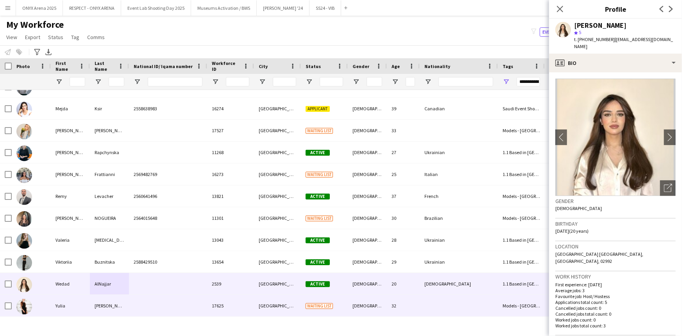
click at [203, 304] on div at bounding box center [168, 306] width 78 height 22
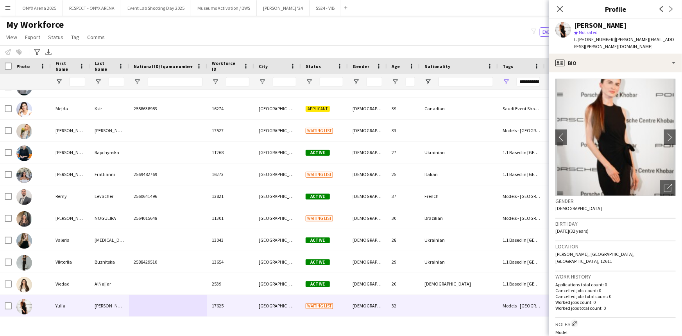
drag, startPoint x: 622, startPoint y: 24, endPoint x: 575, endPoint y: 23, distance: 46.9
click at [575, 23] on div "[PERSON_NAME]" at bounding box center [625, 25] width 102 height 7
click at [483, 29] on div "My Workforce View Views Default view R4ven New view Update view Delete view Edi…" at bounding box center [341, 32] width 682 height 27
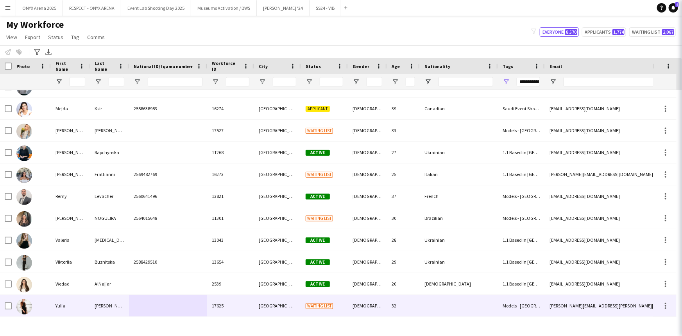
click at [483, 29] on div "My Workforce View Views Default view R4ven New view Update view Delete view Edi…" at bounding box center [341, 32] width 682 height 27
